Goal: Navigation & Orientation: Go to known website

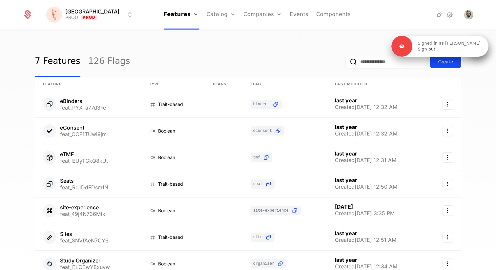
click at [435, 50] on link "Sign out" at bounding box center [426, 49] width 18 height 6
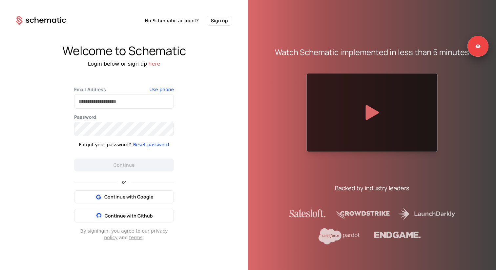
click at [440, 50] on div "Watch Schematic implemented in less than 5 minutes" at bounding box center [372, 52] width 194 height 10
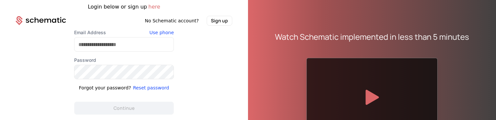
drag, startPoint x: 32, startPoint y: 65, endPoint x: 19, endPoint y: 65, distance: 12.8
click at [31, 65] on div "Welcome to Schematic Login below or sign up here Email Address Use phone Passwo…" at bounding box center [124, 86] width 248 height 120
